Goal: Use online tool/utility: Utilize a website feature to perform a specific function

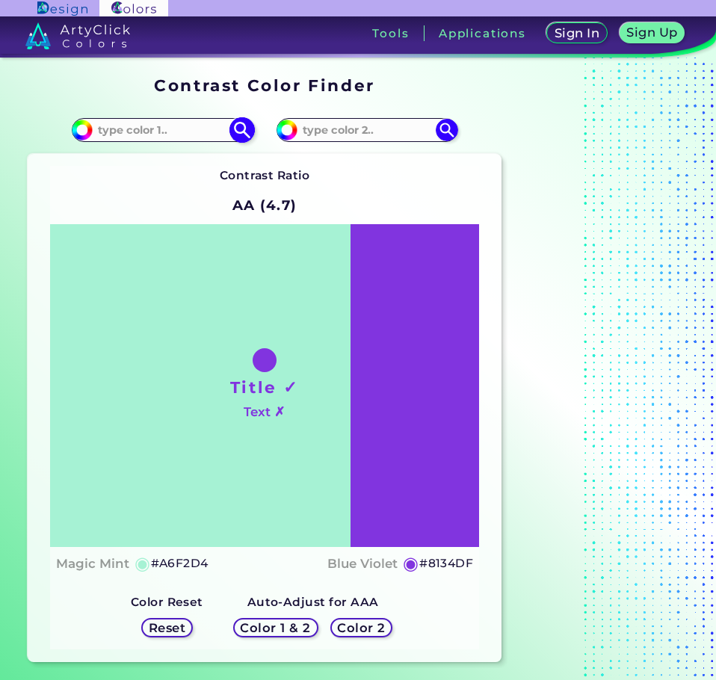
click at [186, 132] on input at bounding box center [162, 130] width 139 height 20
click at [196, 137] on input at bounding box center [162, 130] width 139 height 20
type input "ff177f"
click at [245, 132] on img at bounding box center [242, 130] width 26 height 26
type input "#ff177f"
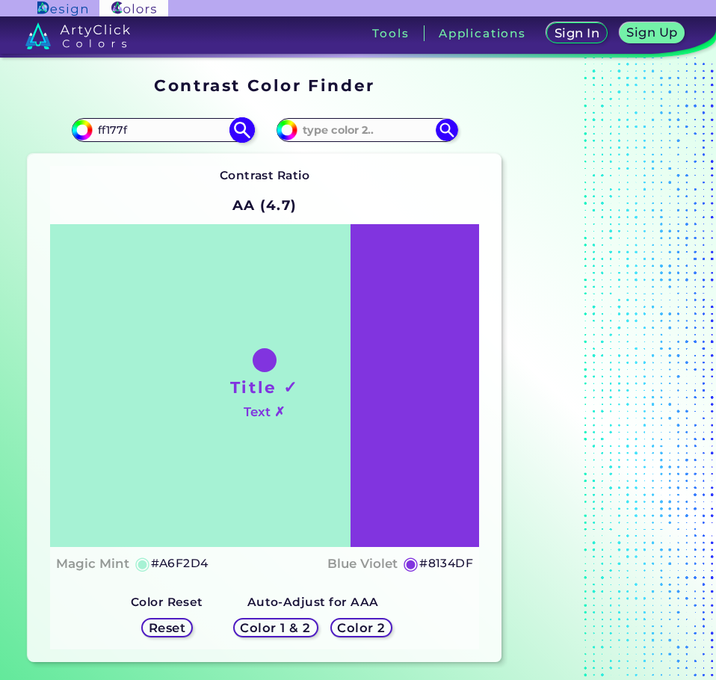
type input "#FF177F"
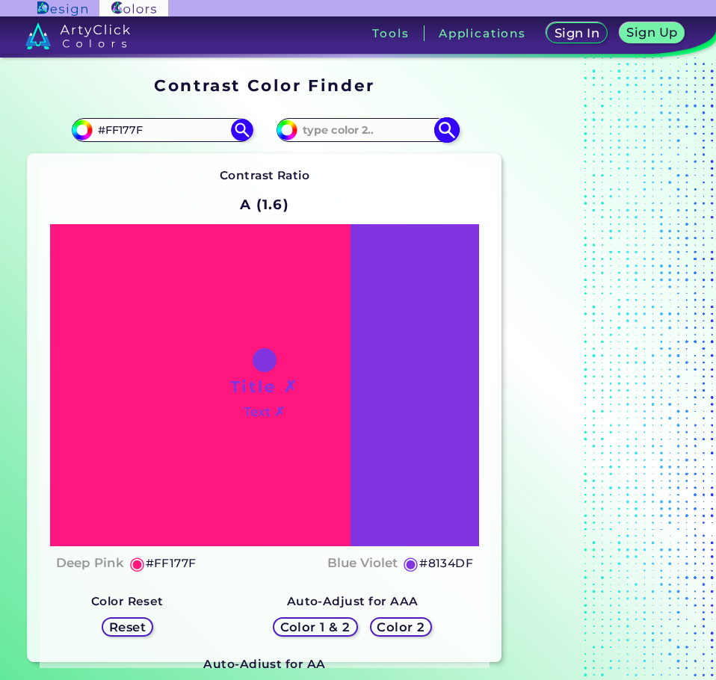
click at [383, 138] on input at bounding box center [367, 130] width 139 height 20
click at [283, 135] on input "#8134df" at bounding box center [285, 128] width 19 height 19
type input "#7034df"
type input "#7034DF"
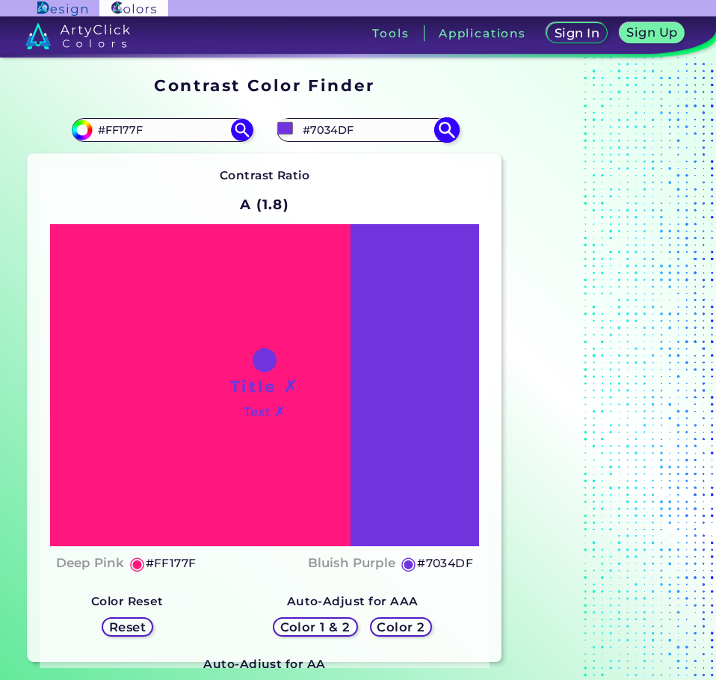
type input "#4834df"
type input "#4834DF"
type input "#3448df"
type input "#3448DF"
type input "#348ddf"
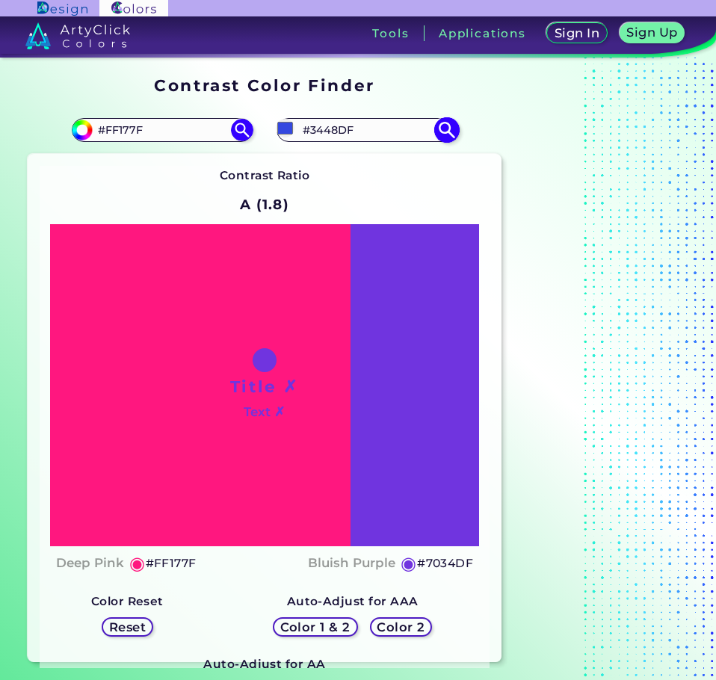
type input "#348DDF"
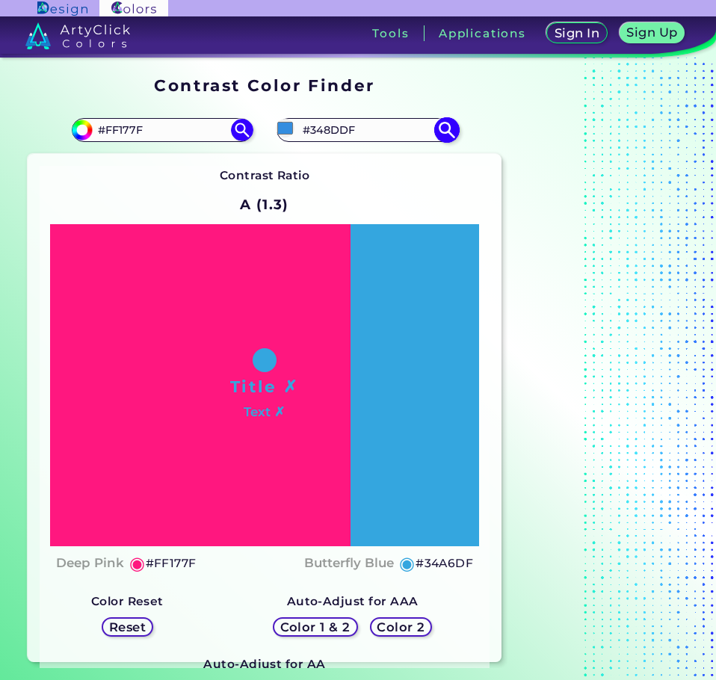
type input "#34d4df"
type input "#34D4DF"
type input "#348ddf"
type input "#348DDF"
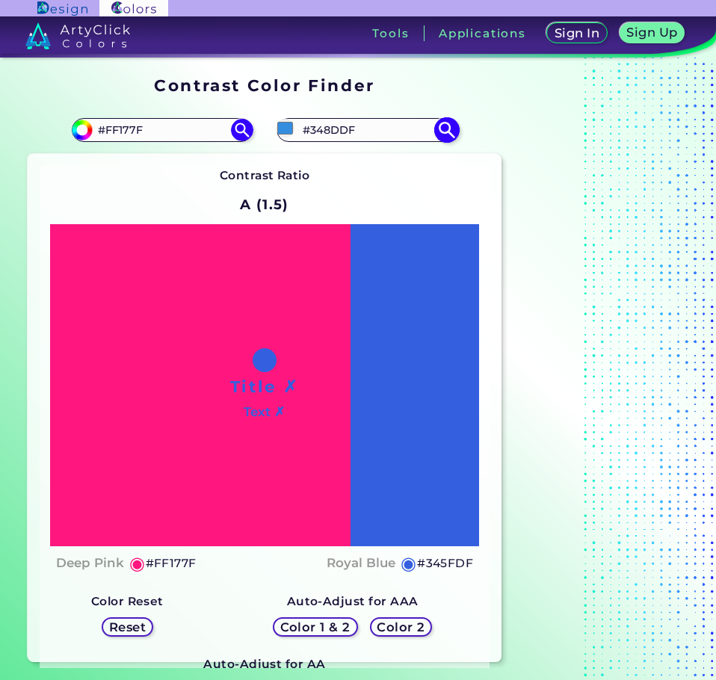
type input "#345fdf"
type input "#345FDF"
type input "#3467df"
type input "#3467DF"
type input "#346ddf"
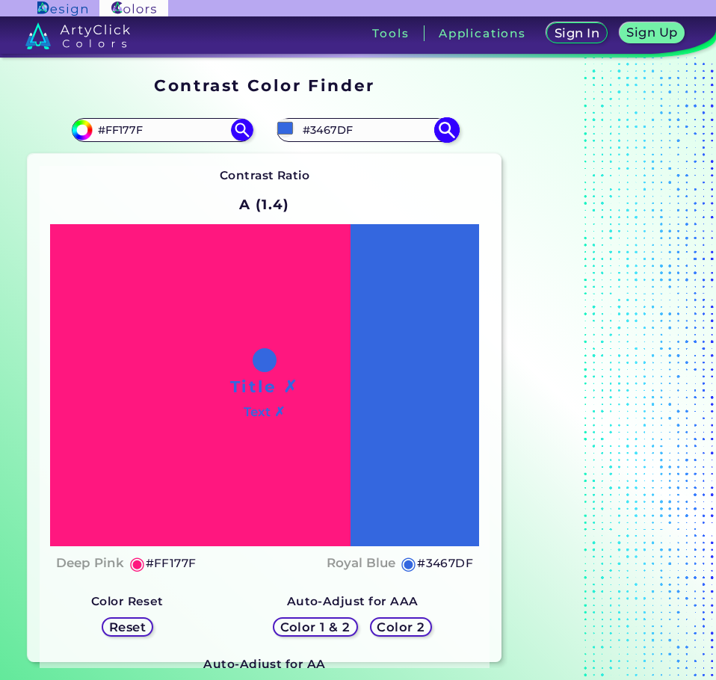
type input "#346DDF"
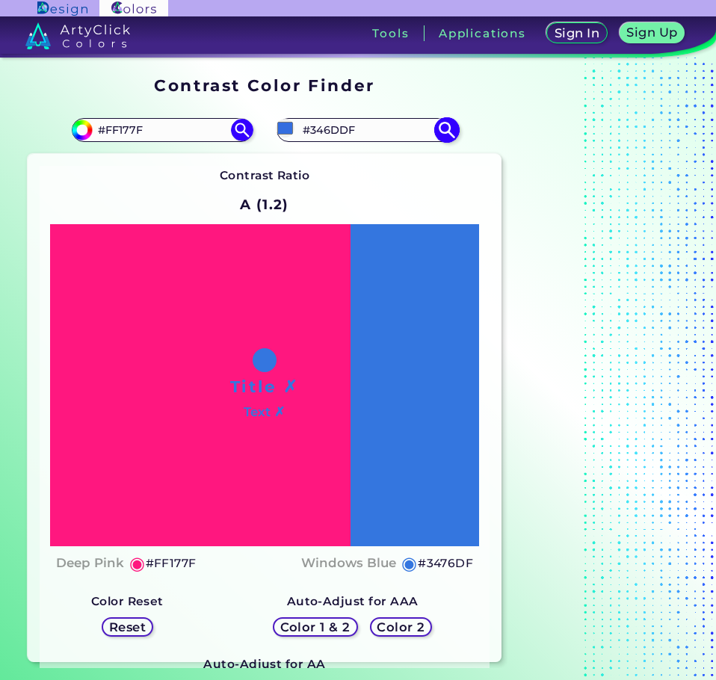
type input "#3476df"
type input "#3476DF"
click at [533, 202] on div at bounding box center [601, 369] width 187 height 597
click at [394, 630] on h5 "Color 2" at bounding box center [401, 627] width 49 height 12
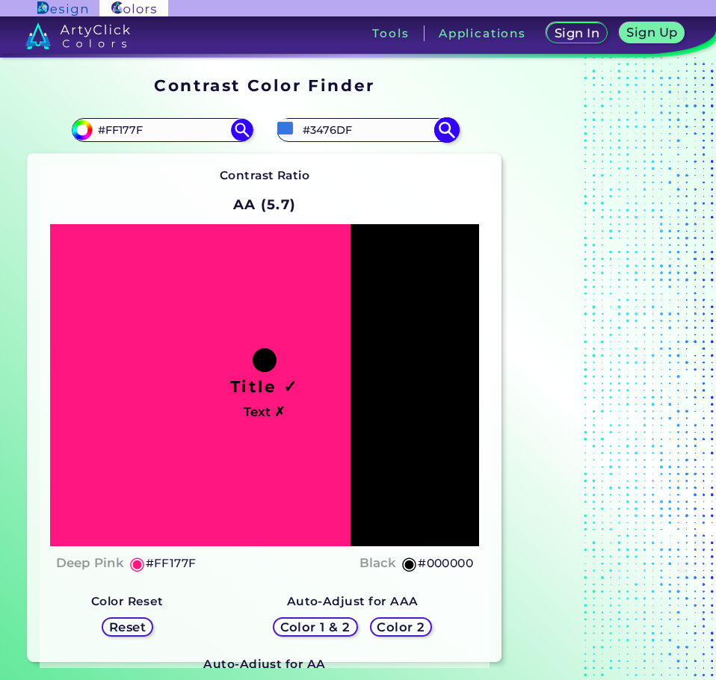
click at [452, 136] on img at bounding box center [447, 130] width 26 height 26
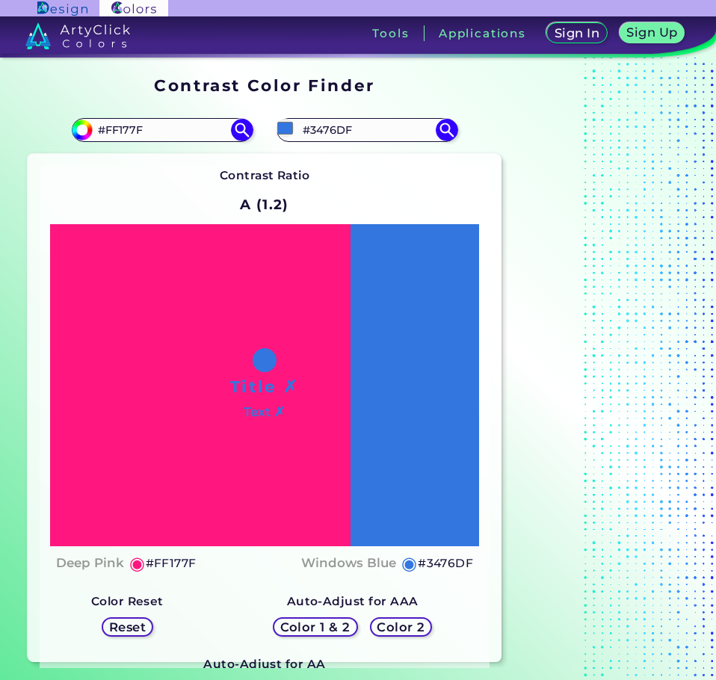
click at [397, 631] on h5 "Color 2" at bounding box center [400, 627] width 47 height 12
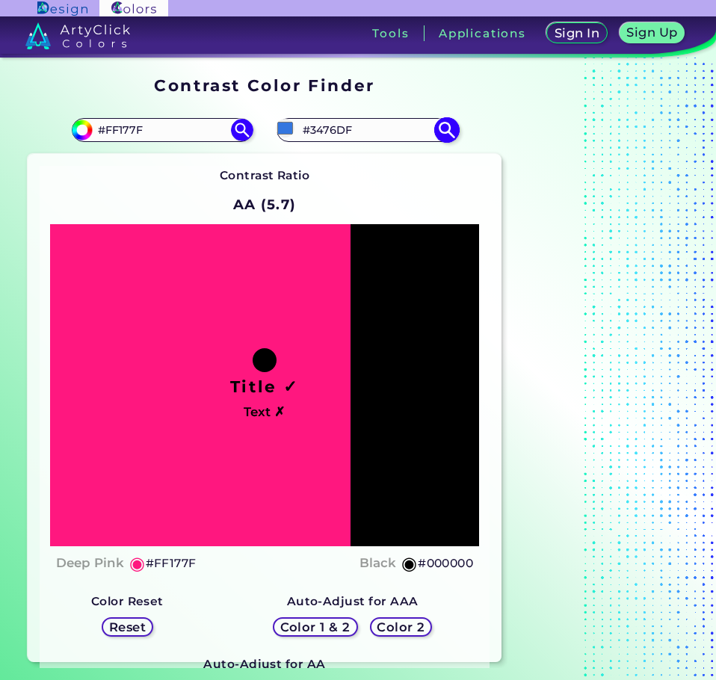
click at [343, 135] on input "#3476DF" at bounding box center [367, 130] width 139 height 20
click at [285, 131] on input "#3476df" at bounding box center [285, 128] width 19 height 19
type input "#3375e1"
type input "#3375E1"
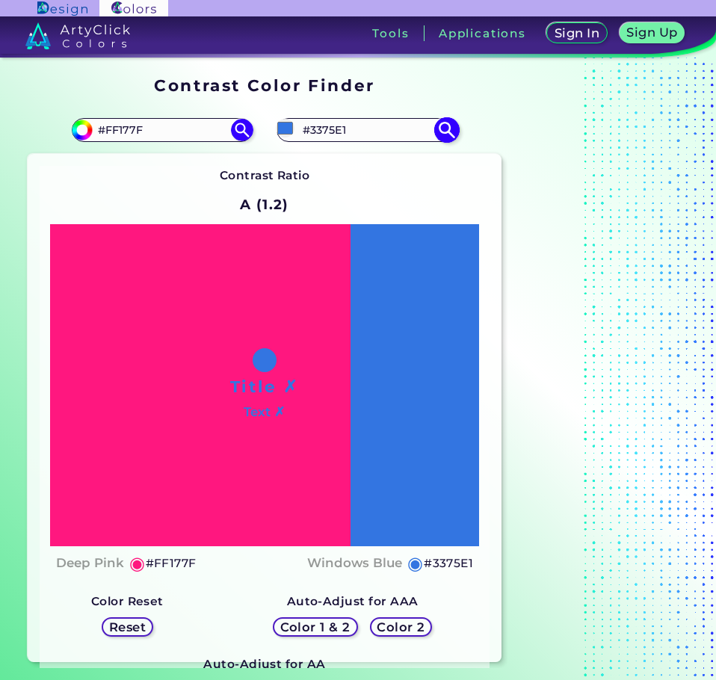
type input "#3275e2"
type input "#3275E2"
type input "#2a71e5"
type input "#2A71E5"
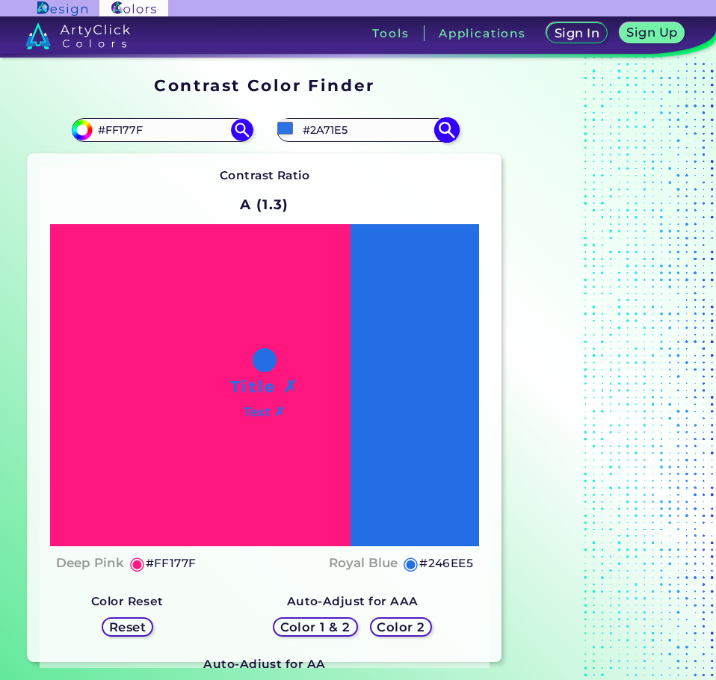
type input "#236ee7"
type input "#236EE7"
type input "#1e6be6"
type input "#1E6BE6"
type input "#1c6ae9"
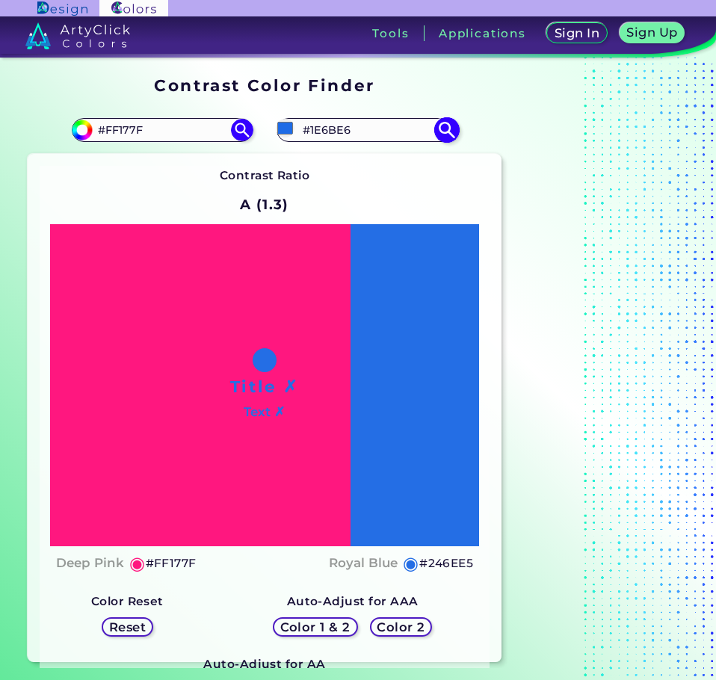
type input "#1C6AE9"
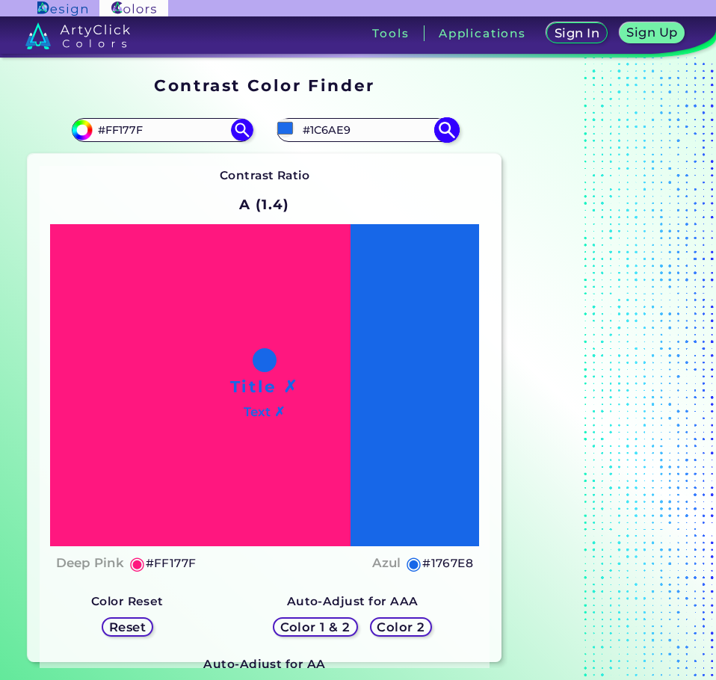
type input "#1767e8"
type input "#1767E8"
type input "#1667e9"
type input "#1667E9"
type input "#1464e6"
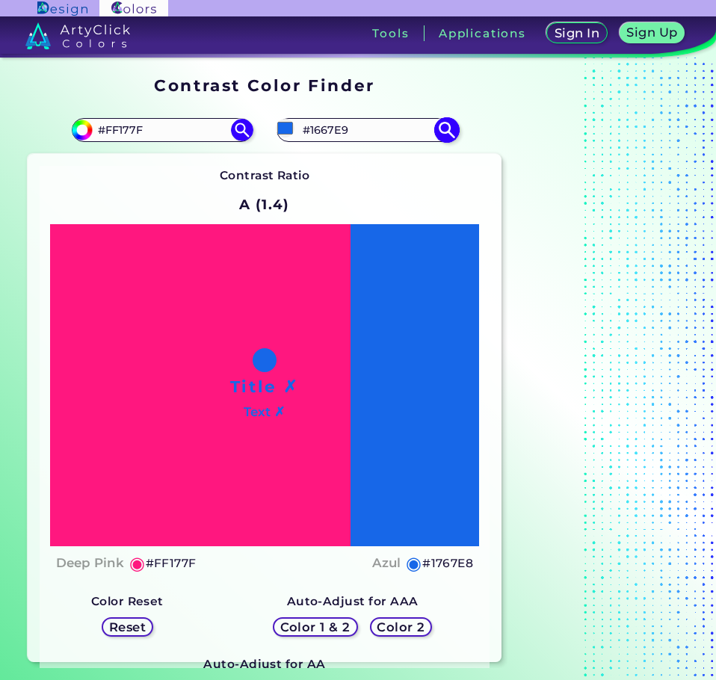
type input "#1464E6"
type input "#1366ec"
type input "#1366EC"
type input "#1164e8"
type input "#1164E8"
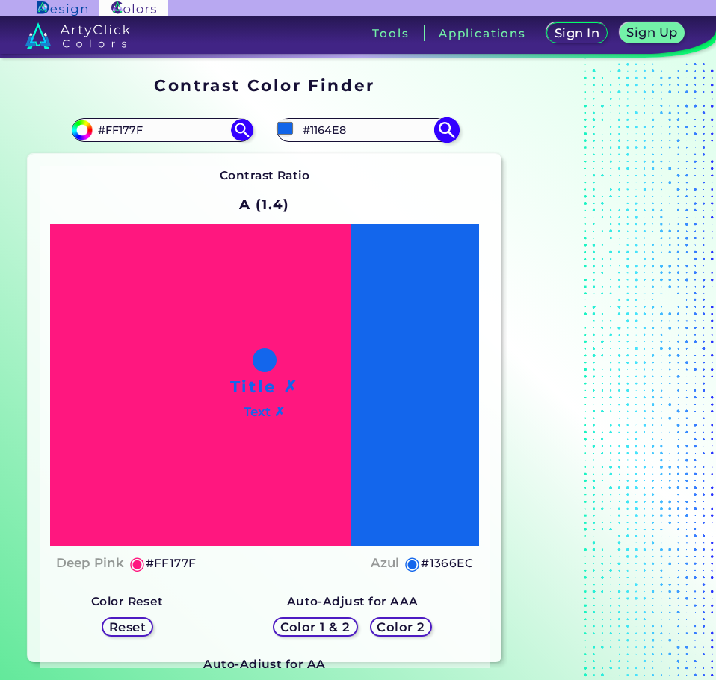
type input "#0f63eb"
type input "#0F63EB"
type input "#0c63ed"
type input "#0C63ED"
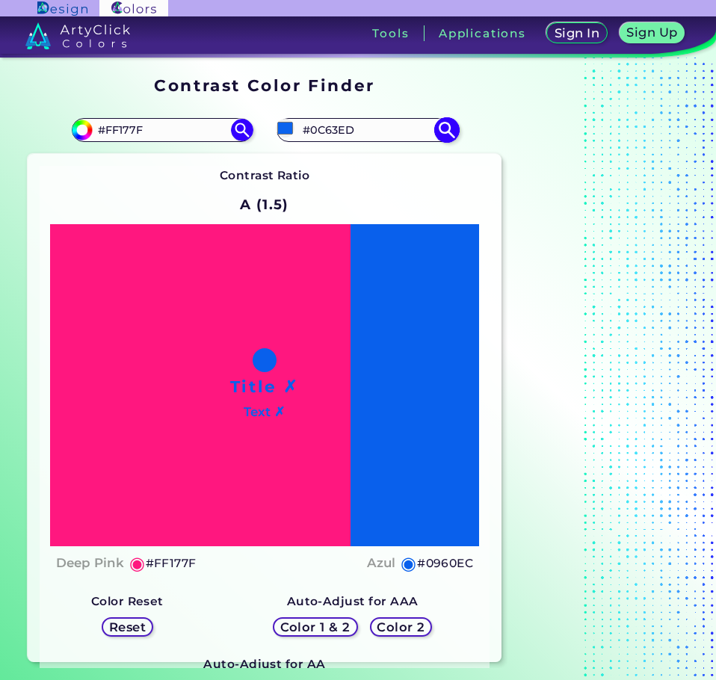
type input "#0960ec"
type input "#0960EC"
type input "#0760ed"
type input "#0760ED"
type input "#055ff0"
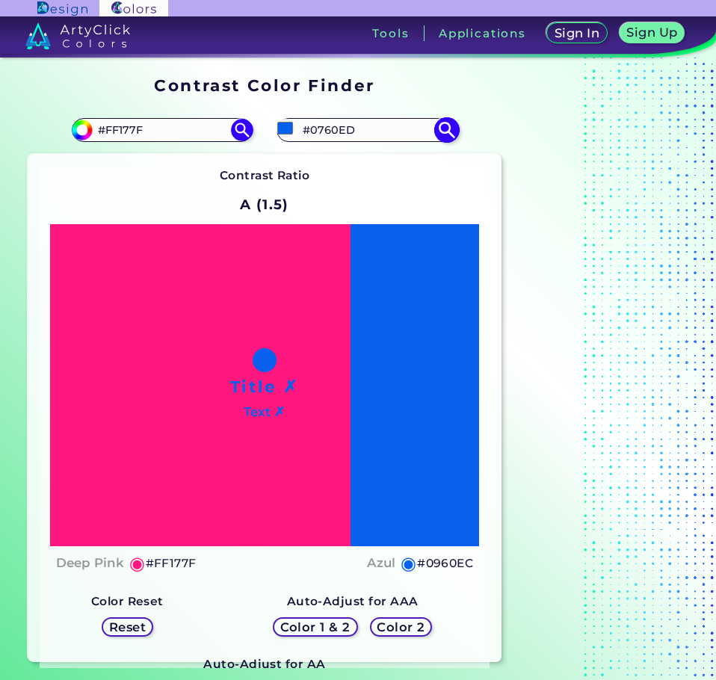
type input "#055FF0"
type input "#045ff1"
type input "#045FF1"
type input "#005ef5"
type input "#005EF5"
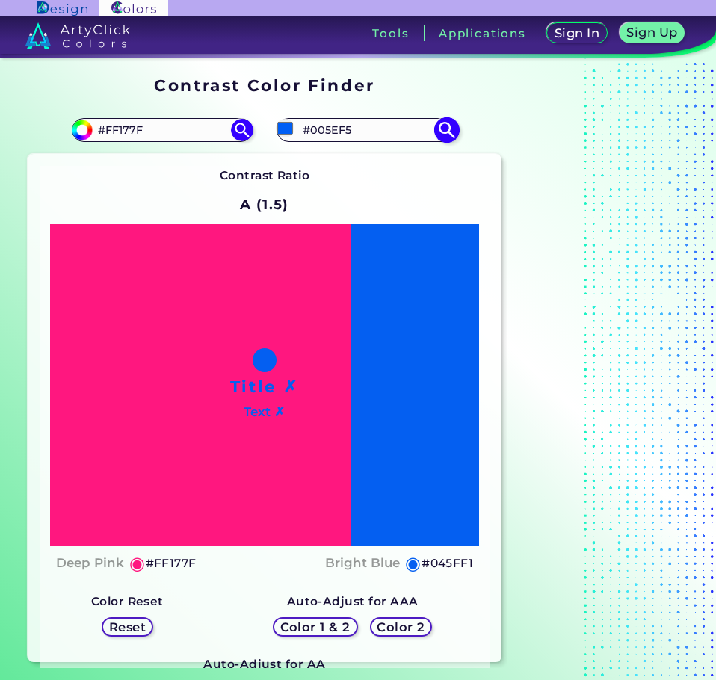
type input "#0060fa"
type input "#0060FA"
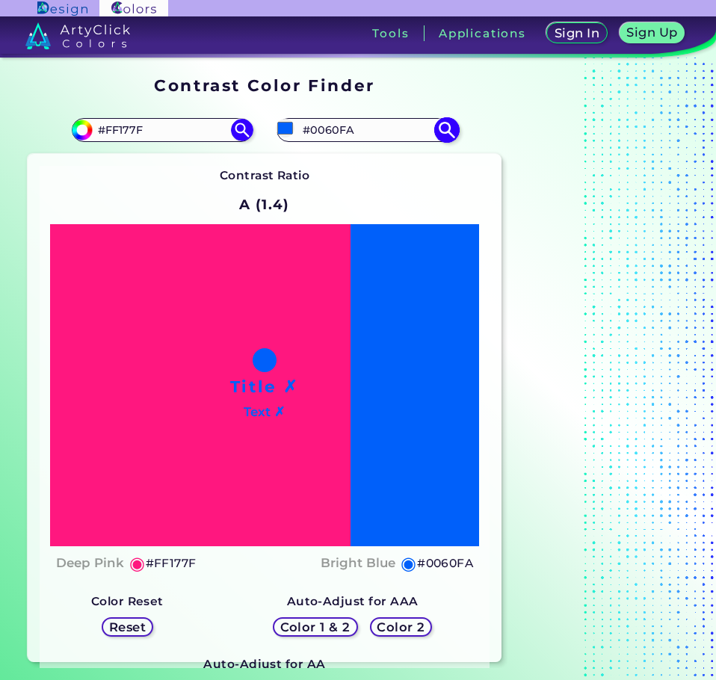
type input "#0062ff"
type input "#0062FF"
type input "#0060fa"
type input "#0060FA"
type input "#005cf0"
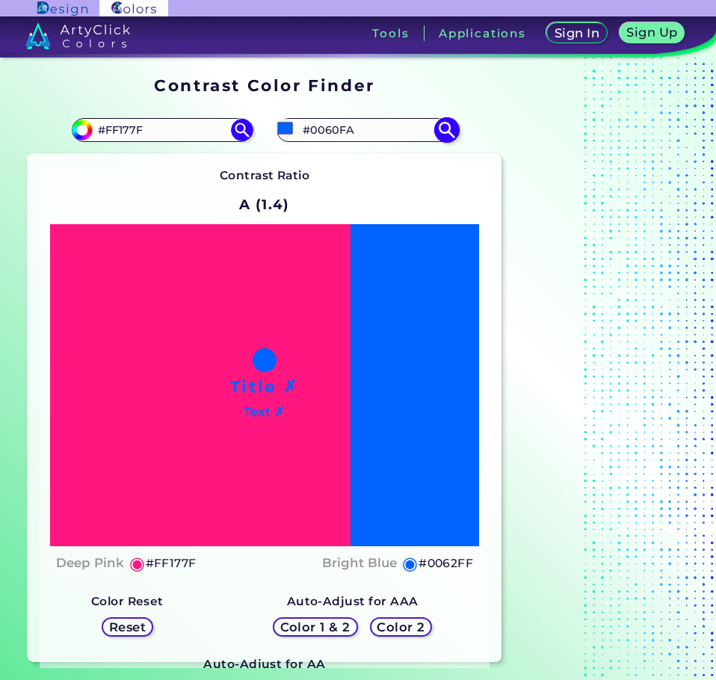
type input "#005CF0"
type input "#0050d1"
type input "#0050D1"
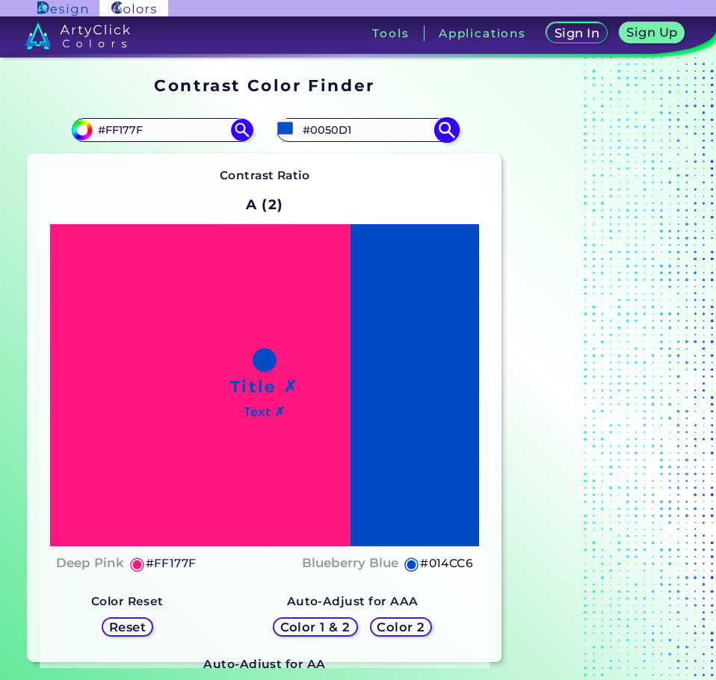
type input "#044bbe"
type input "#044BBE"
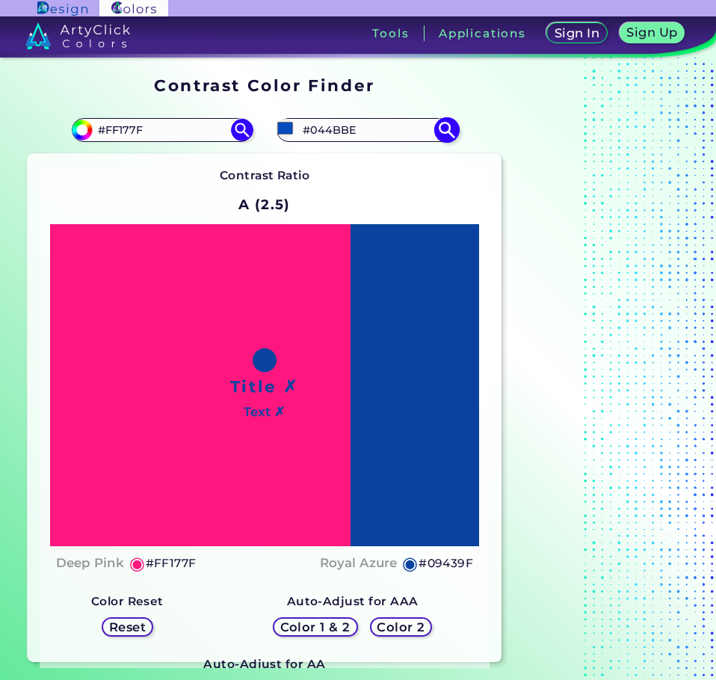
type input "#09439f"
type input "#09439F"
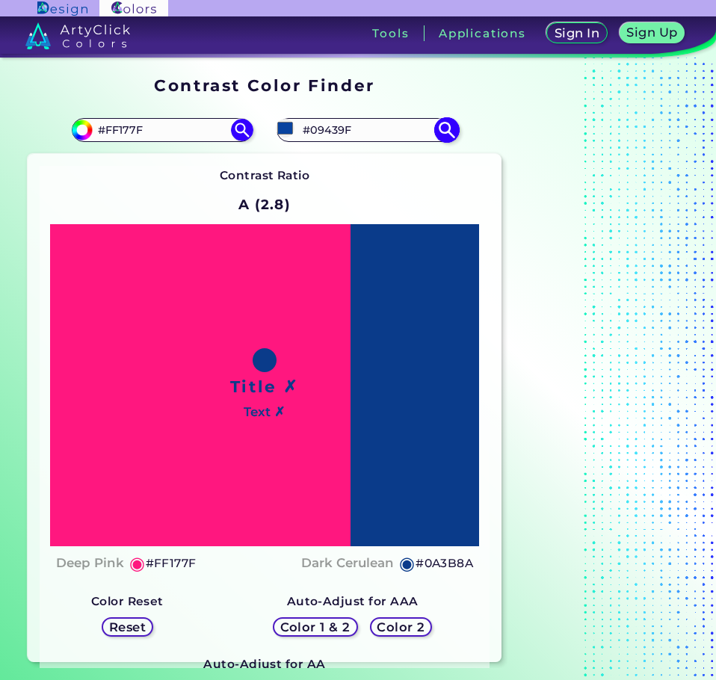
type input "#09357b"
type input "#09357B"
type input "#032c6d"
type input "#032C6D"
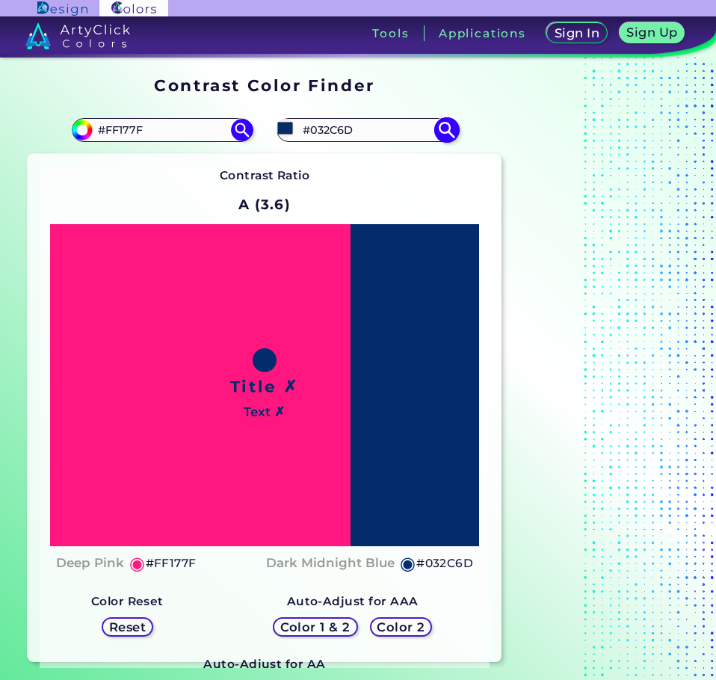
type input "#032e72"
type input "#032E72"
type input "#022c6e"
type input "#022C6E"
type input "#032c6d"
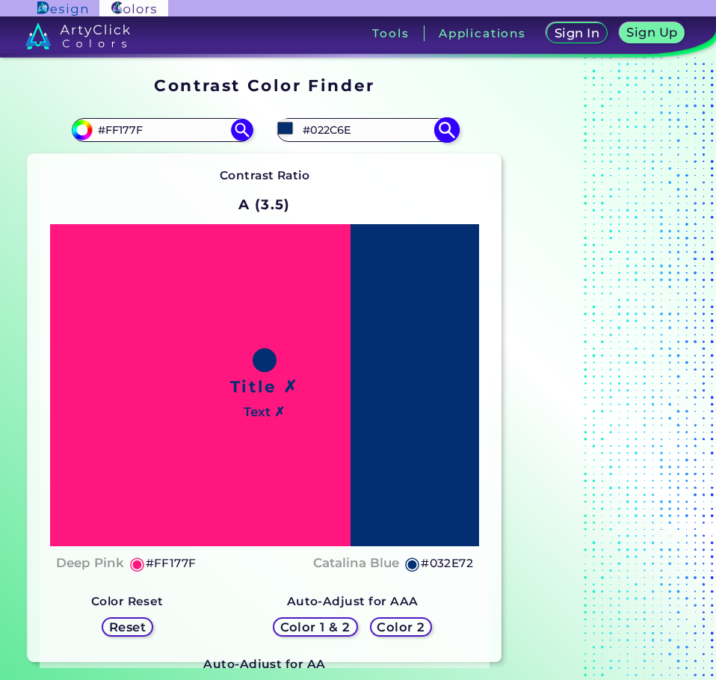
type input "#032C6D"
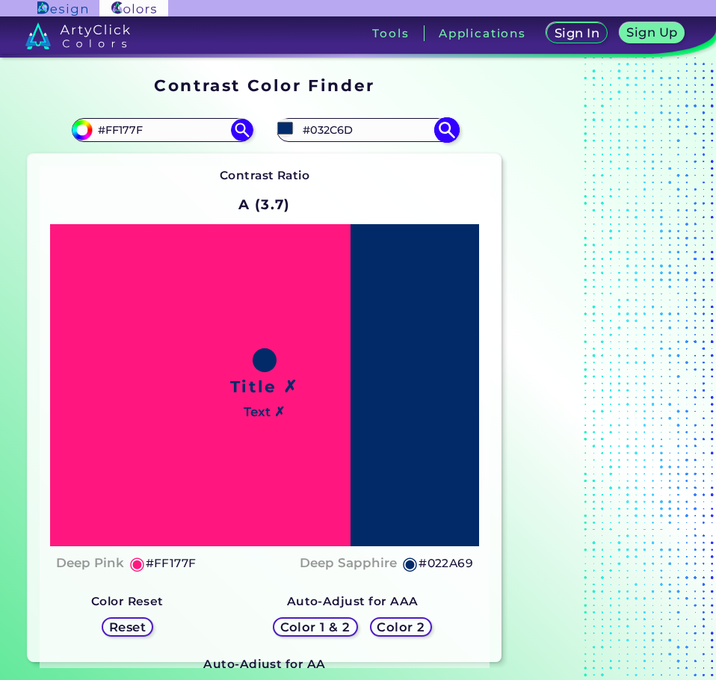
type input "#022a69"
type input "#022A69"
type input "#022864"
type input "#02265f"
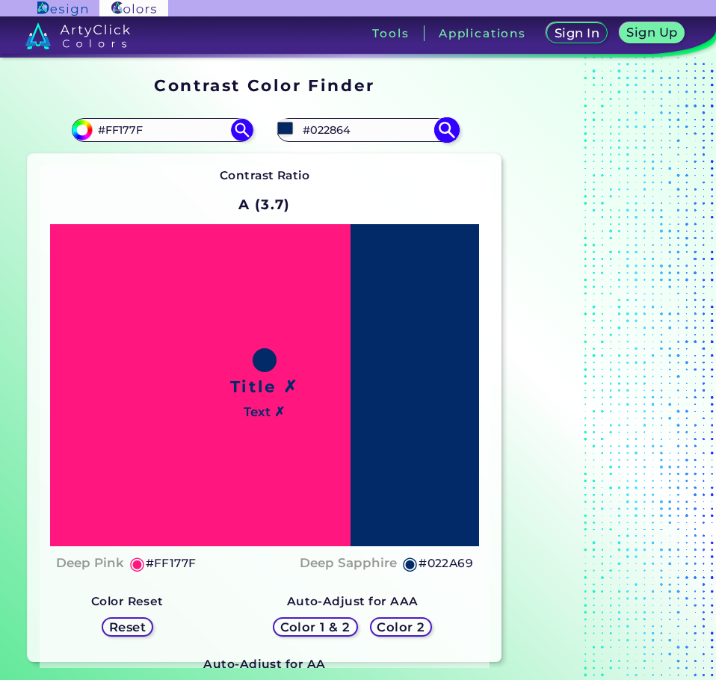
type input "#02265F"
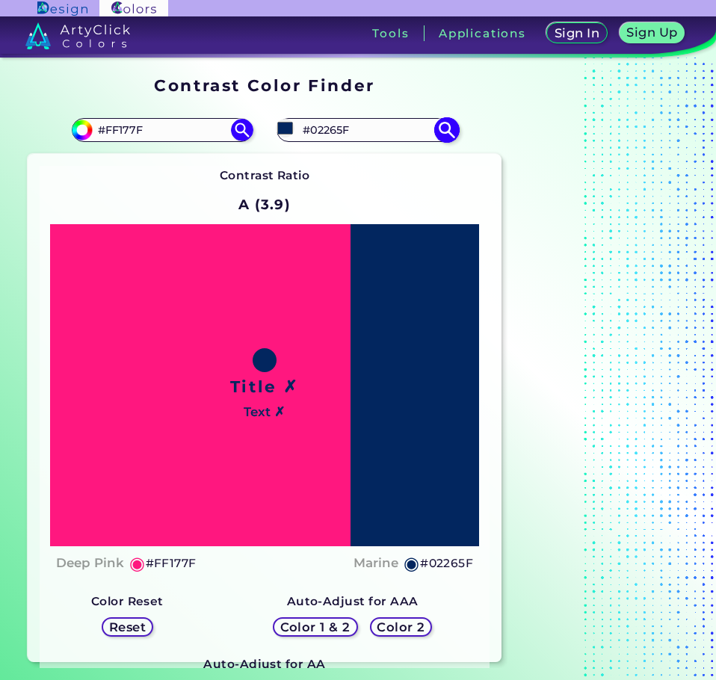
type input "#03265e"
type input "#03265E"
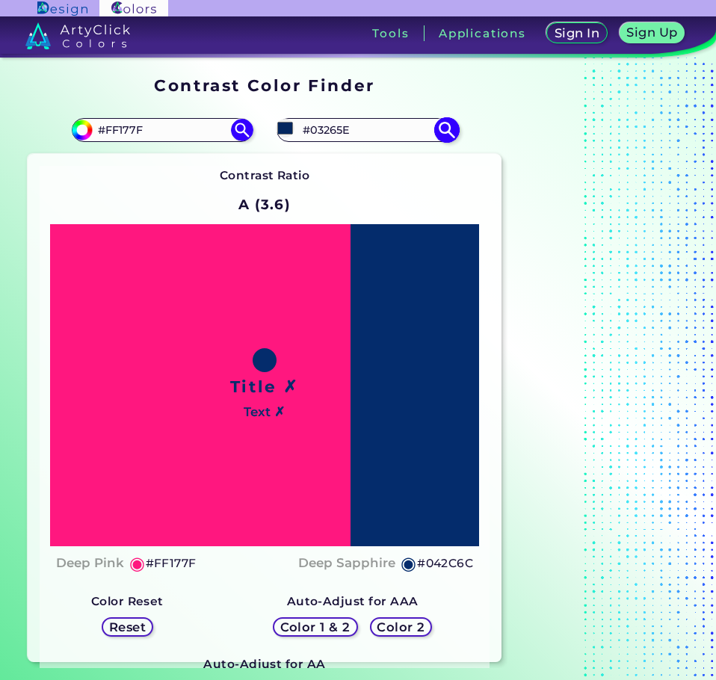
type input "#042c6c"
type input "#042C6C"
type input "#05327a"
type input "#05327A"
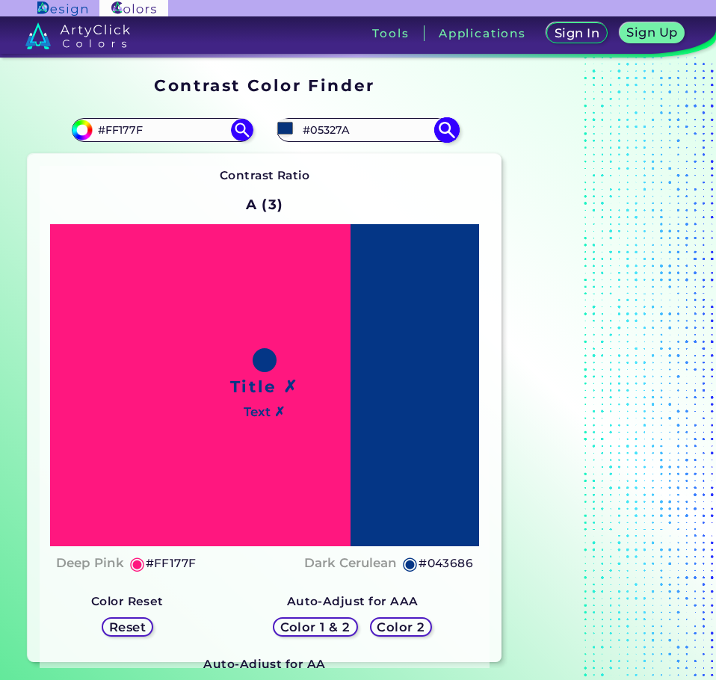
type input "#04388b"
type input "#04388B"
type input "#043e8b"
type input "#043E8B"
type input "#044a8b"
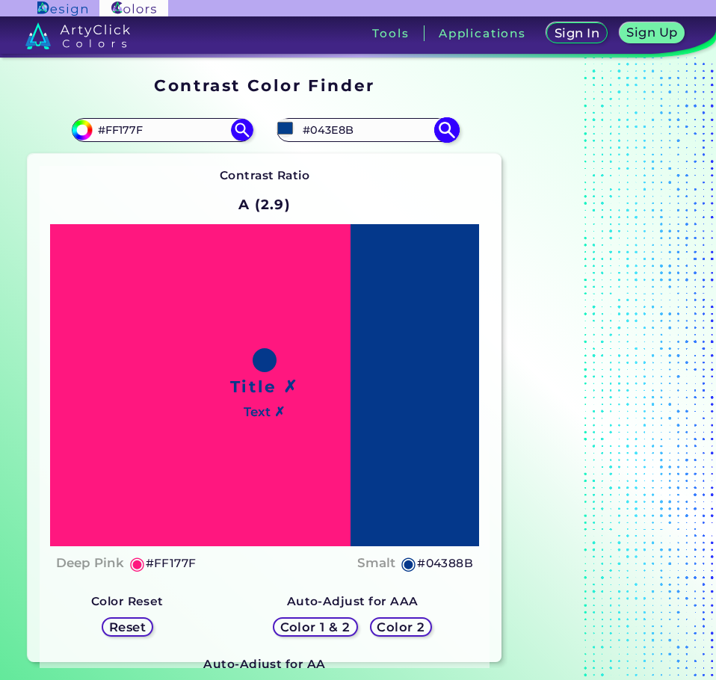
type input "#044A8B"
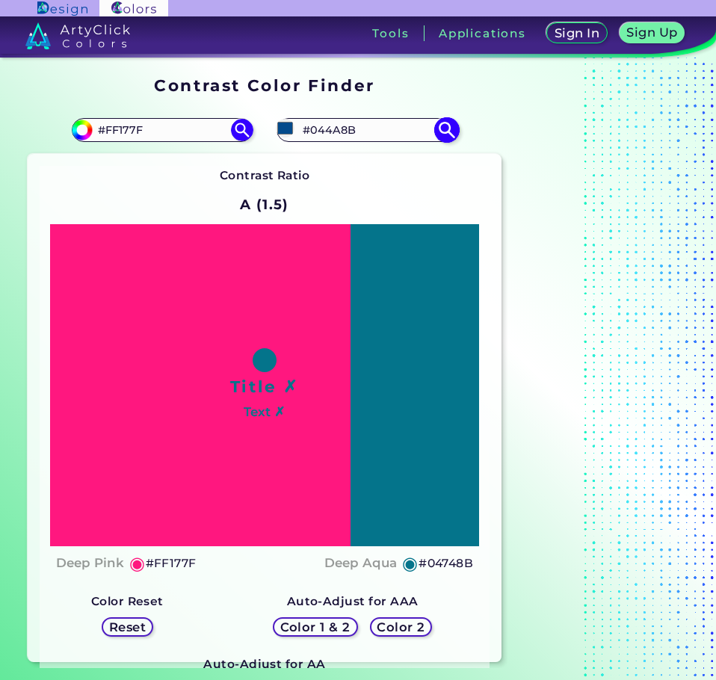
type input "#04748b"
type input "#04748B"
type input "#04828b"
type input "#04828B"
type input "#047b8b"
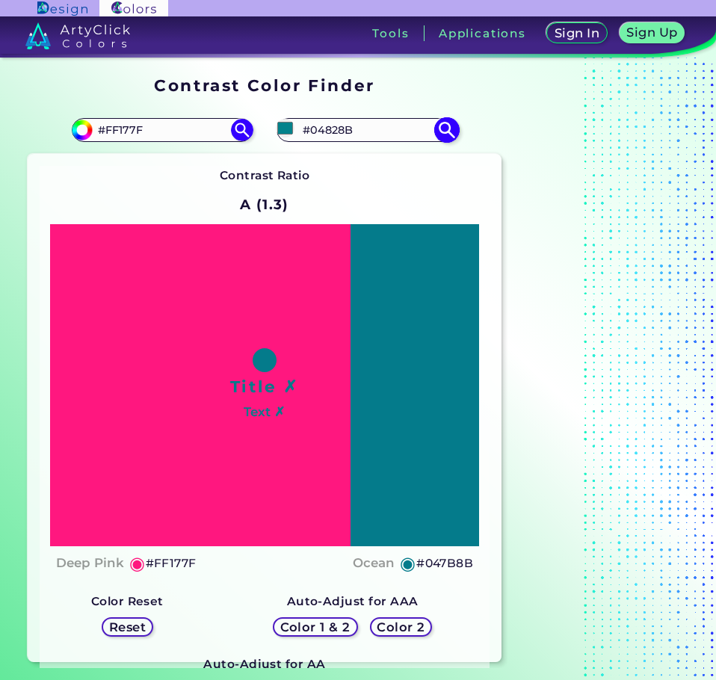
type input "#047B8B"
type input "#04698b"
type input "#04698B"
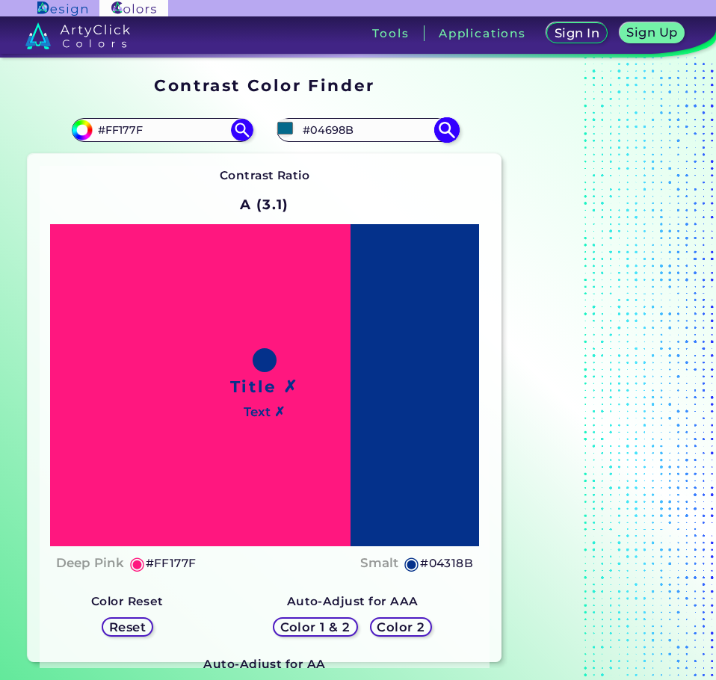
type input "#042d8b"
type input "#042D8B"
type input "#0d048b"
type input "#0D048B"
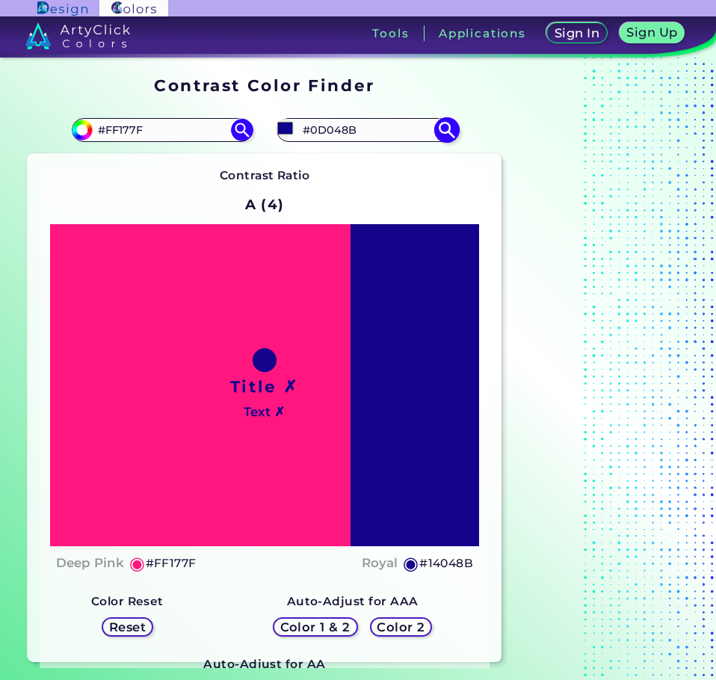
type input "#1b048b"
type input "#1B048B"
type input "#21048b"
type input "#21048B"
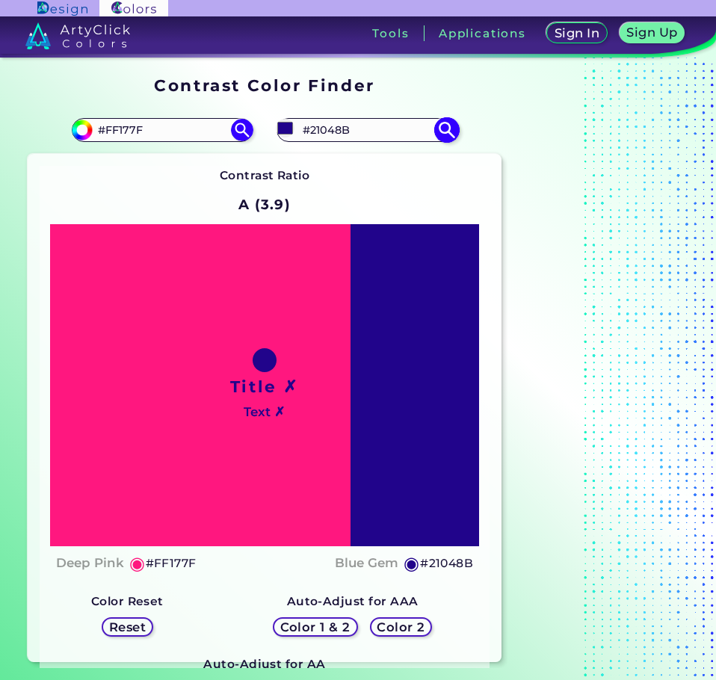
type input "#1b048b"
type input "#1B048B"
type input "#14048b"
type input "#14048B"
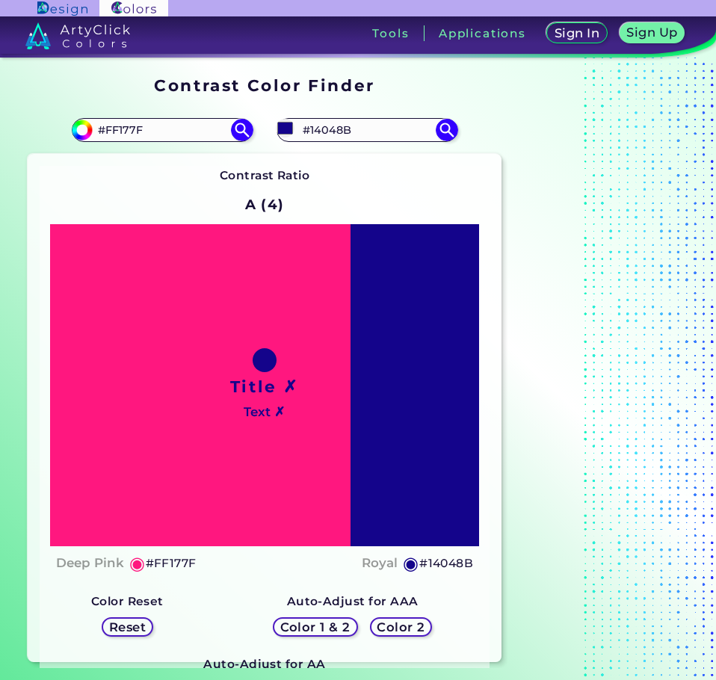
type input "#14048b"
click at [544, 235] on div at bounding box center [601, 369] width 187 height 597
click at [405, 130] on input "#14048B" at bounding box center [367, 130] width 139 height 20
paste input "#00644"
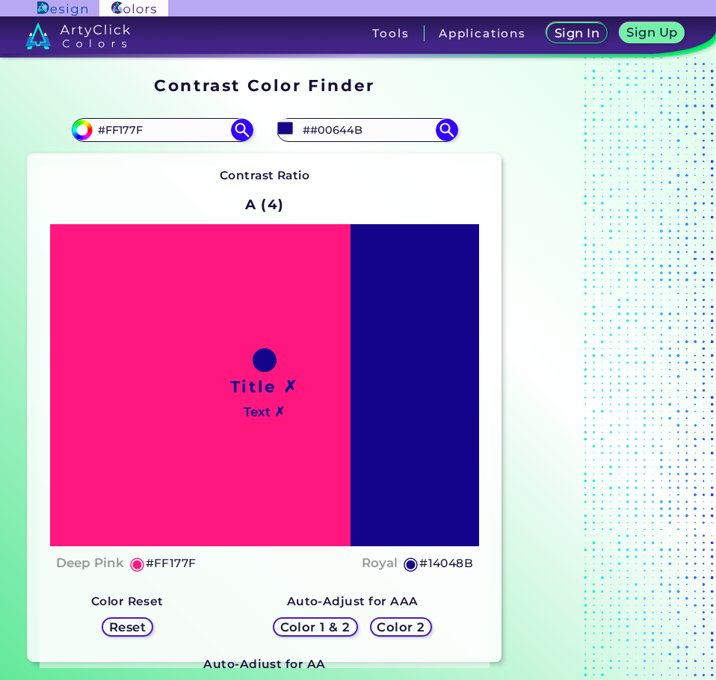
click at [599, 286] on div at bounding box center [601, 369] width 187 height 597
click at [314, 129] on input "##00644B" at bounding box center [367, 130] width 139 height 20
type input "#00644B"
click at [452, 133] on img at bounding box center [447, 130] width 26 height 26
type input "#00644b"
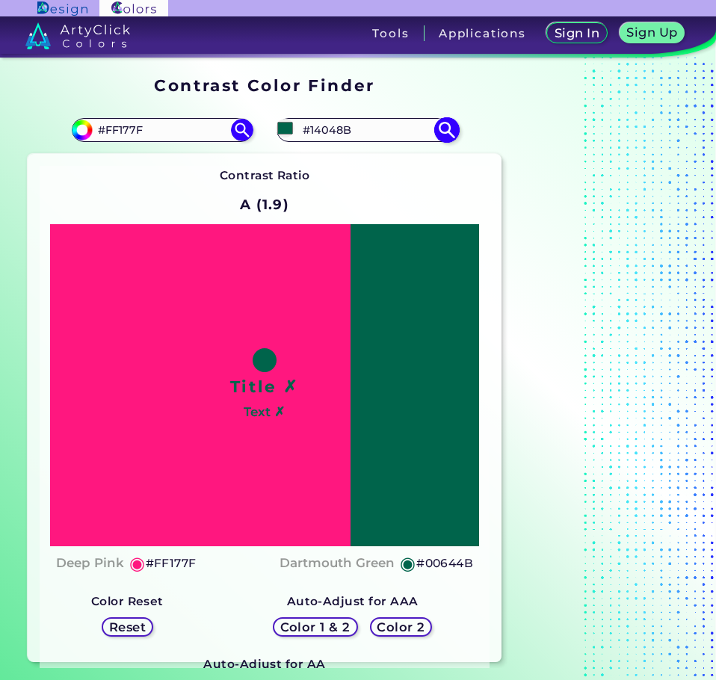
type input "#14048B"
click at [448, 137] on img at bounding box center [447, 130] width 26 height 26
type input "#14048b"
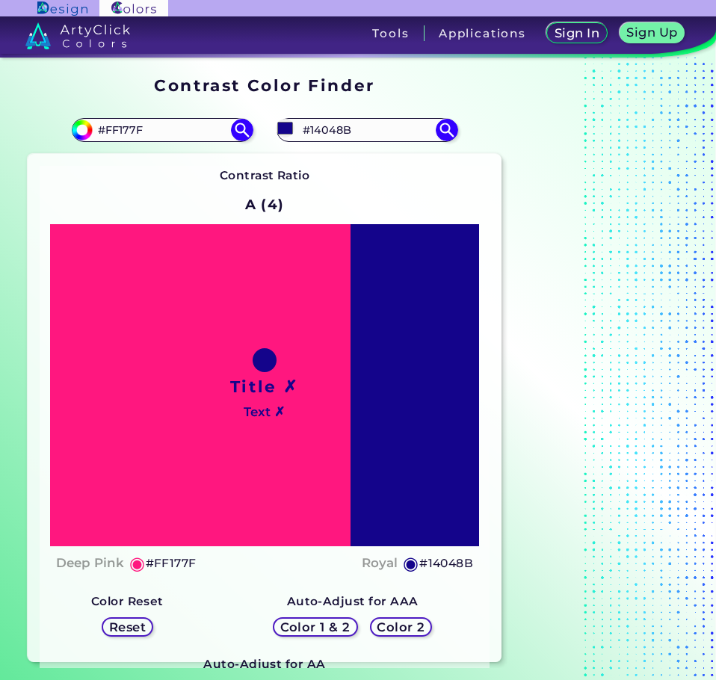
click at [577, 259] on div at bounding box center [601, 369] width 187 height 597
